Goal: Task Accomplishment & Management: Manage account settings

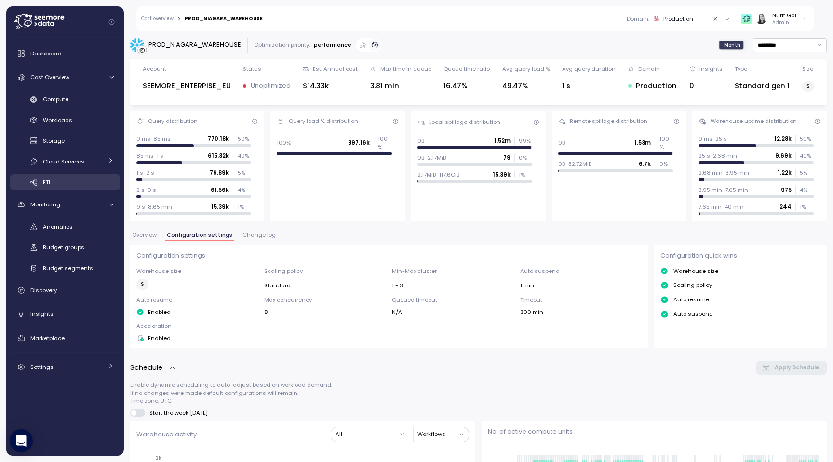
scroll to position [270, 0]
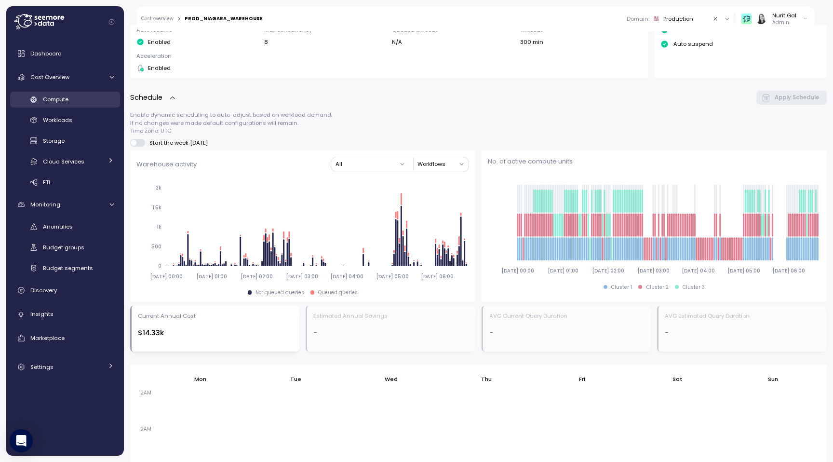
click at [68, 99] on span "Compute" at bounding box center [56, 99] width 26 height 8
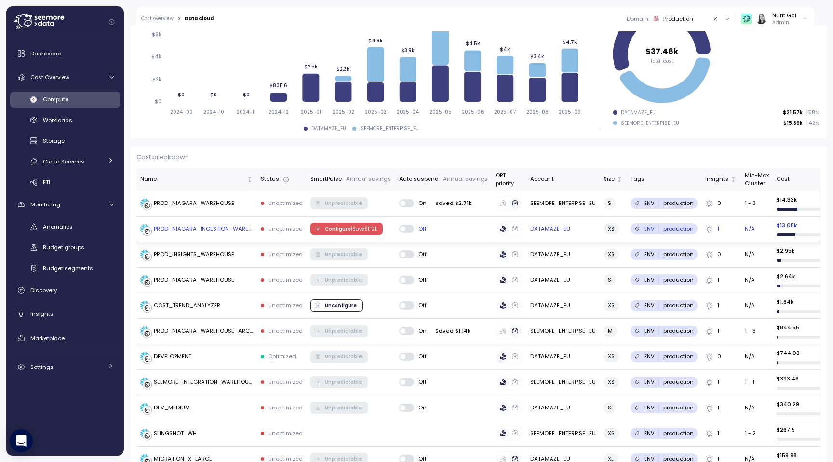
scroll to position [167, 0]
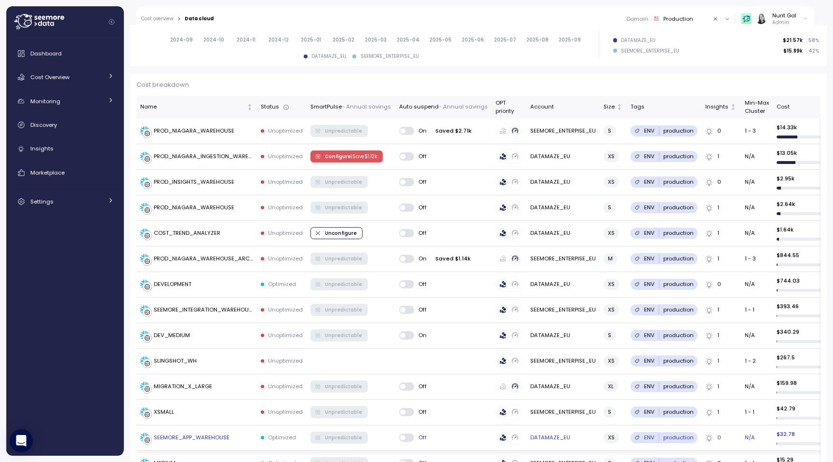
scroll to position [249, 0]
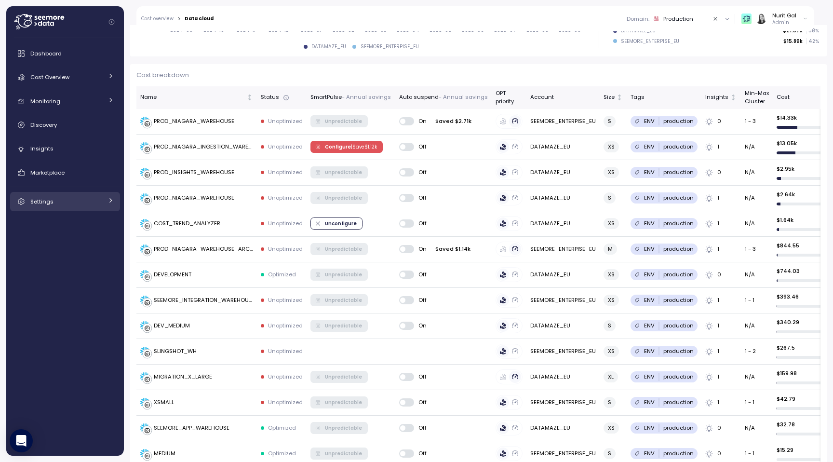
click at [63, 199] on div "Settings" at bounding box center [66, 202] width 72 height 10
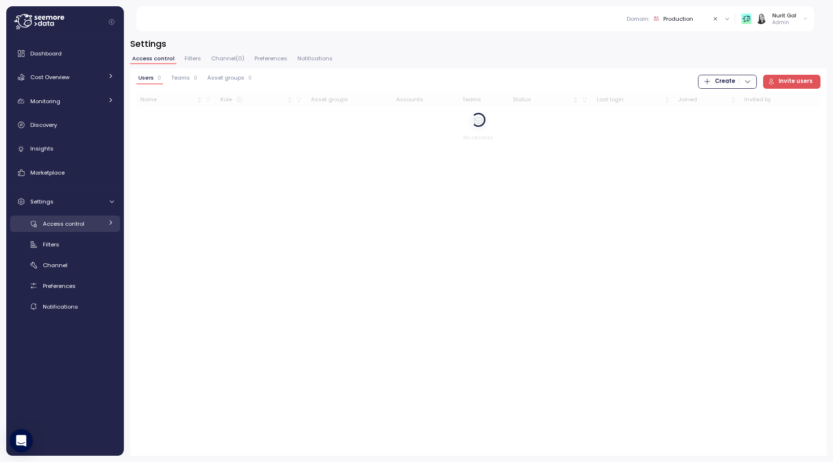
click at [66, 229] on link "Access control" at bounding box center [65, 224] width 110 height 16
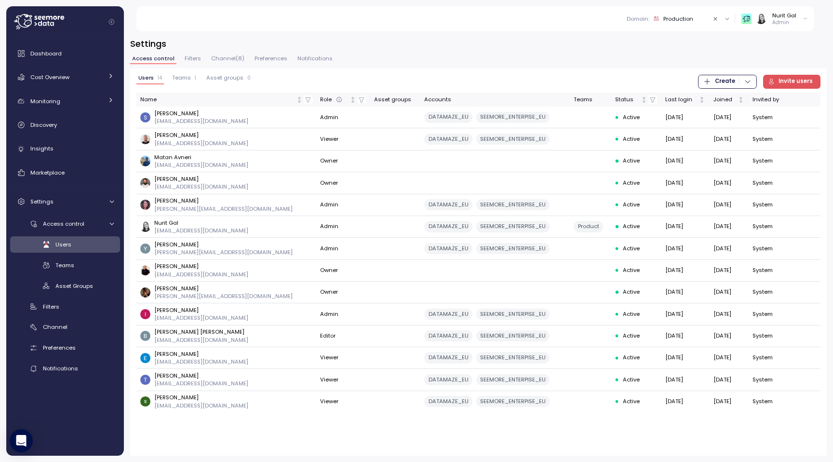
click at [790, 82] on span "Invite users" at bounding box center [796, 81] width 34 height 13
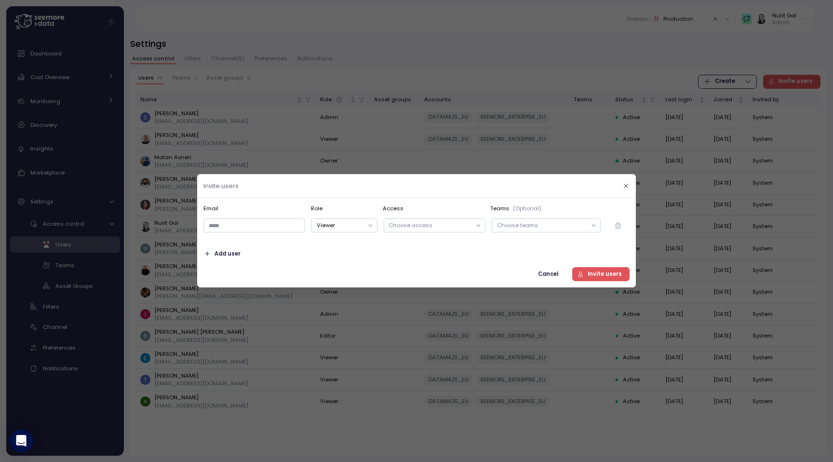
click at [248, 357] on div at bounding box center [416, 231] width 833 height 462
